Goal: Use online tool/utility: Utilize a website feature to perform a specific function

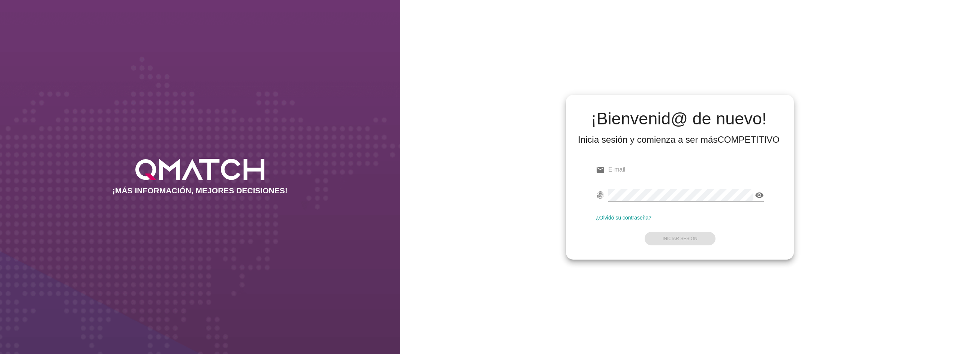
click at [642, 168] on input "email" at bounding box center [686, 170] width 156 height 12
type input "[EMAIL_ADDRESS][DOMAIN_NAME]"
click at [693, 239] on strong "Iniciar Sesión" at bounding box center [680, 238] width 35 height 5
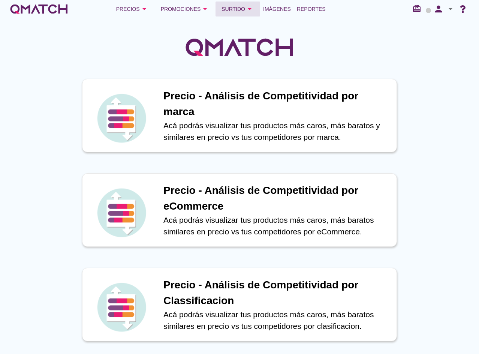
click at [239, 8] on div "Surtido arrow_drop_down" at bounding box center [238, 9] width 33 height 9
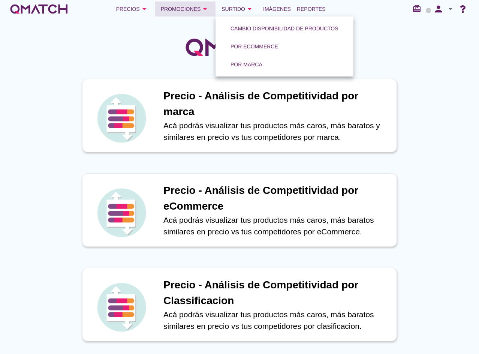
click at [184, 8] on div "Promociones arrow_drop_down" at bounding box center [185, 9] width 49 height 9
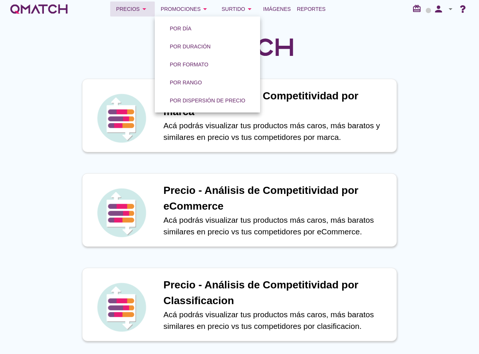
click at [143, 9] on icon "arrow_drop_down" at bounding box center [144, 9] width 9 height 9
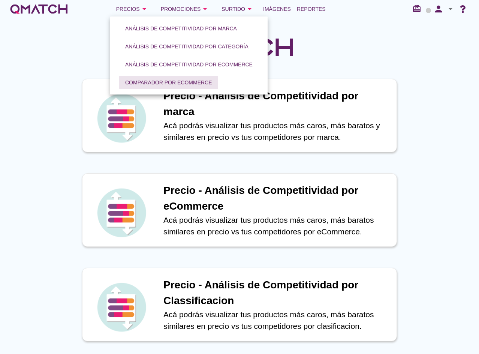
click at [167, 84] on div "Comparador por eCommerce" at bounding box center [168, 83] width 87 height 8
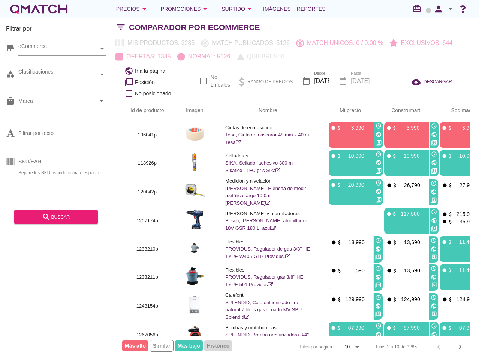
click at [64, 162] on input "SKU/EAN" at bounding box center [62, 162] width 88 height 12
type input "1196025p"
click at [63, 218] on div "search buscar" at bounding box center [56, 217] width 72 height 9
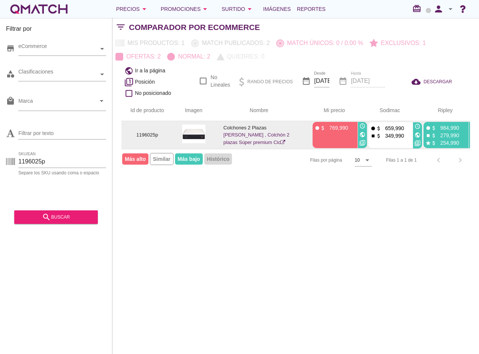
click at [364, 136] on icon "public" at bounding box center [363, 135] width 6 height 6
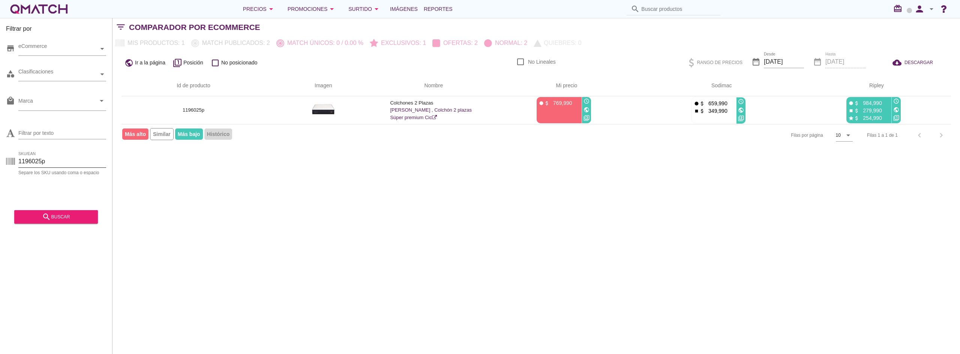
click at [38, 163] on input "1196025p" at bounding box center [62, 162] width 88 height 12
click at [77, 216] on div "search buscar" at bounding box center [56, 217] width 72 height 9
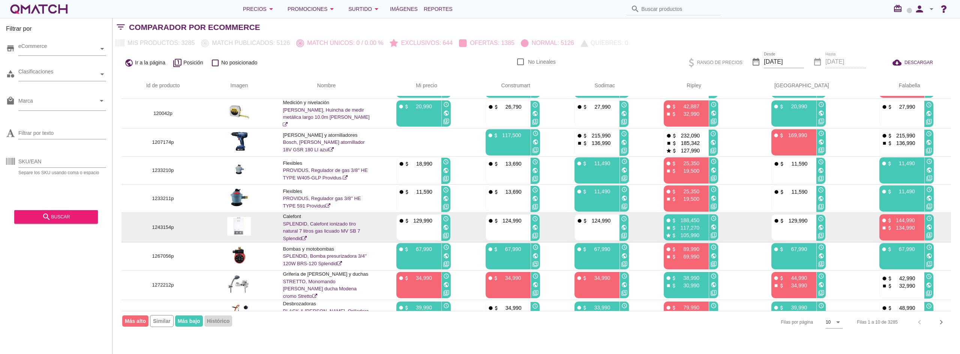
scroll to position [68, 0]
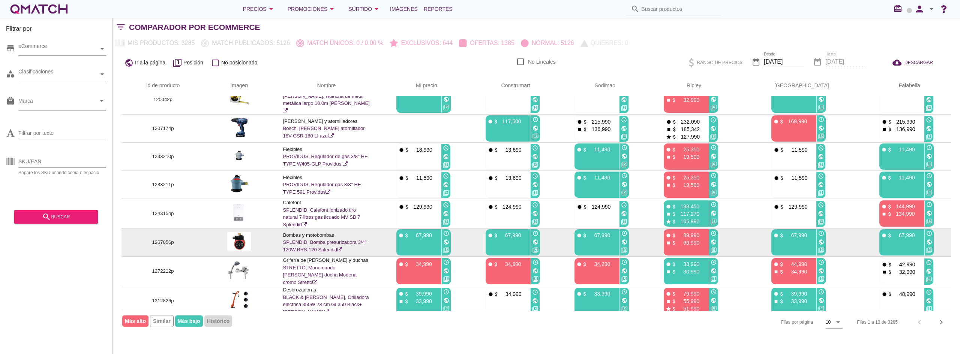
click at [449, 240] on icon "public" at bounding box center [446, 242] width 6 height 6
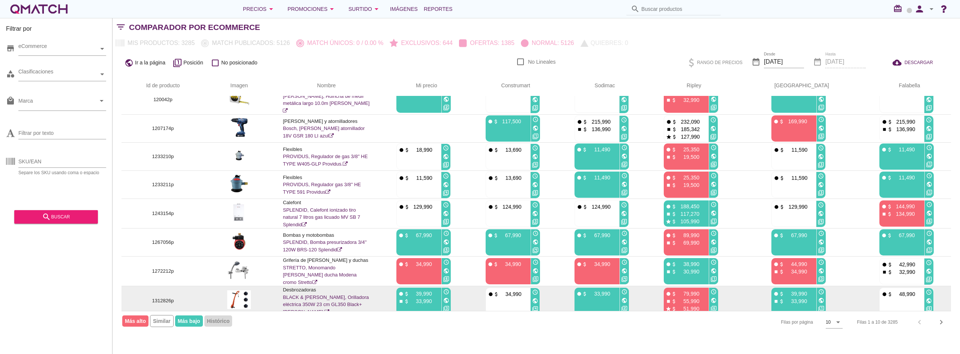
click at [449, 299] on icon "public" at bounding box center [446, 301] width 6 height 6
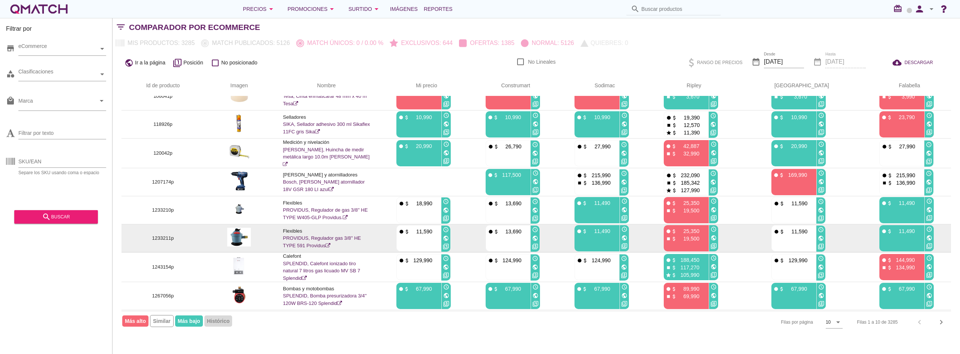
scroll to position [0, 0]
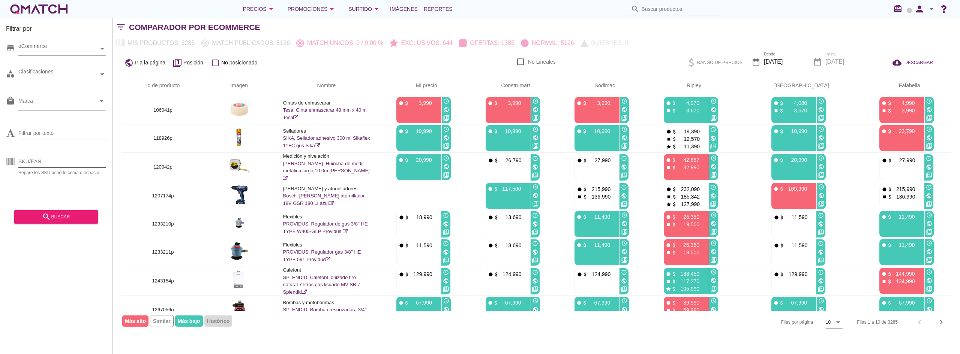
click at [69, 161] on input "SKU/EAN" at bounding box center [62, 162] width 88 height 12
paste input "1196025"
type input "1196025p"
click at [64, 218] on div "search buscar" at bounding box center [56, 217] width 72 height 9
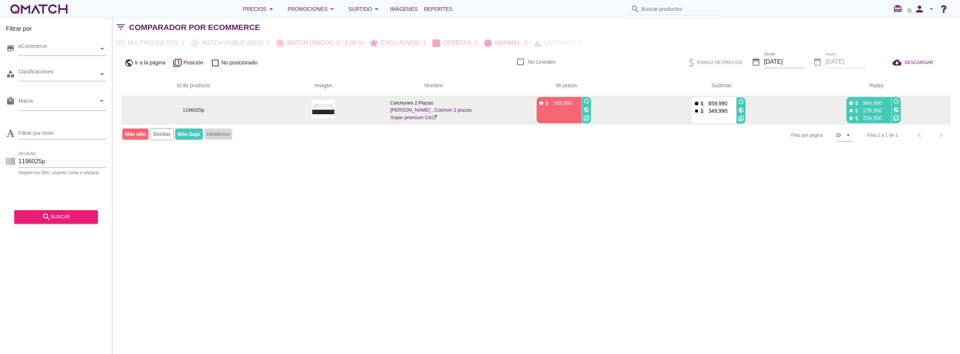
click at [585, 112] on icon "public" at bounding box center [587, 110] width 6 height 6
click at [195, 108] on p "1196025p" at bounding box center [194, 111] width 126 height 8
copy p "1196025p"
